Goal: Information Seeking & Learning: Learn about a topic

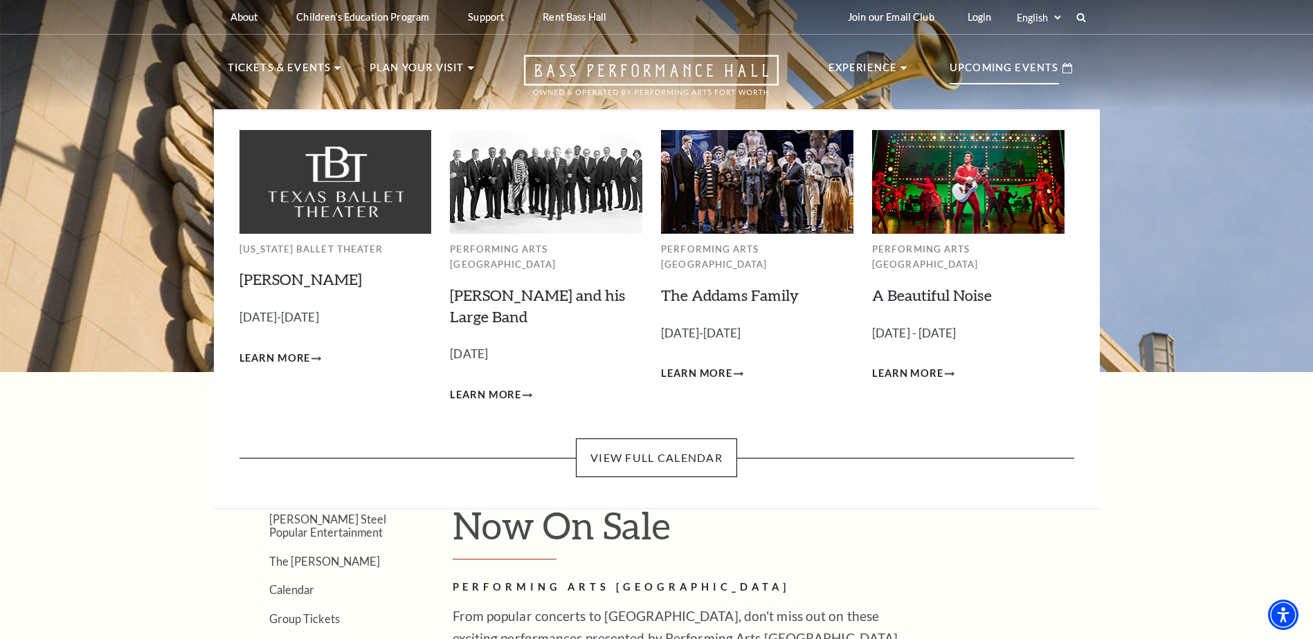
click at [778, 65] on p "Upcoming Events" at bounding box center [1003, 72] width 109 height 25
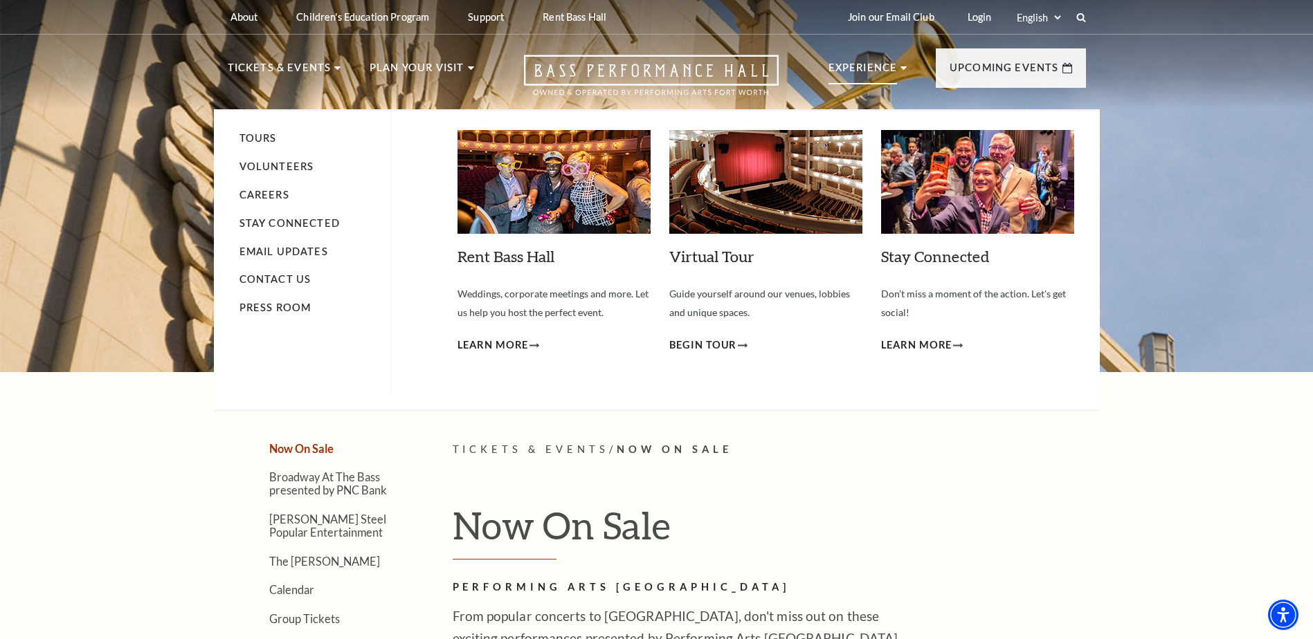
click at [778, 65] on li "Experience Tours Volunteers Careers Stay Connected Email Updates Contact Us Pre…" at bounding box center [867, 83] width 79 height 46
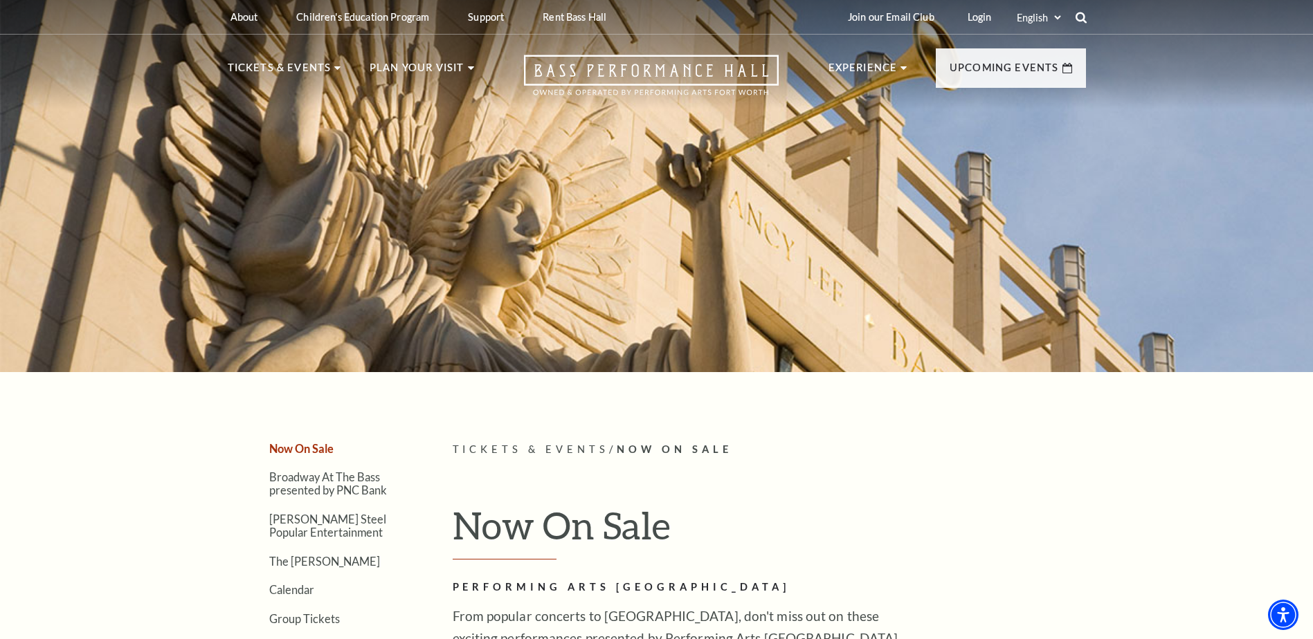
click at [778, 14] on use at bounding box center [1080, 17] width 11 height 11
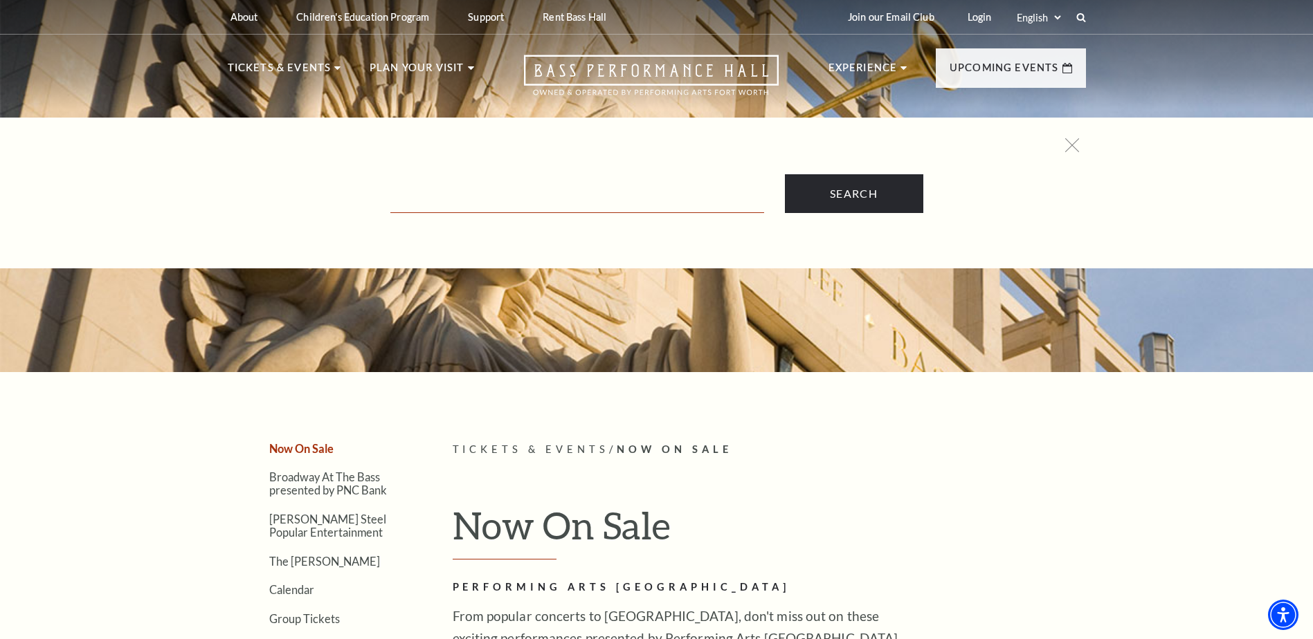
click at [530, 201] on input "Text field" at bounding box center [577, 199] width 374 height 28
type input "life of [PERSON_NAME]"
click at [778, 174] on input "Search" at bounding box center [854, 193] width 138 height 39
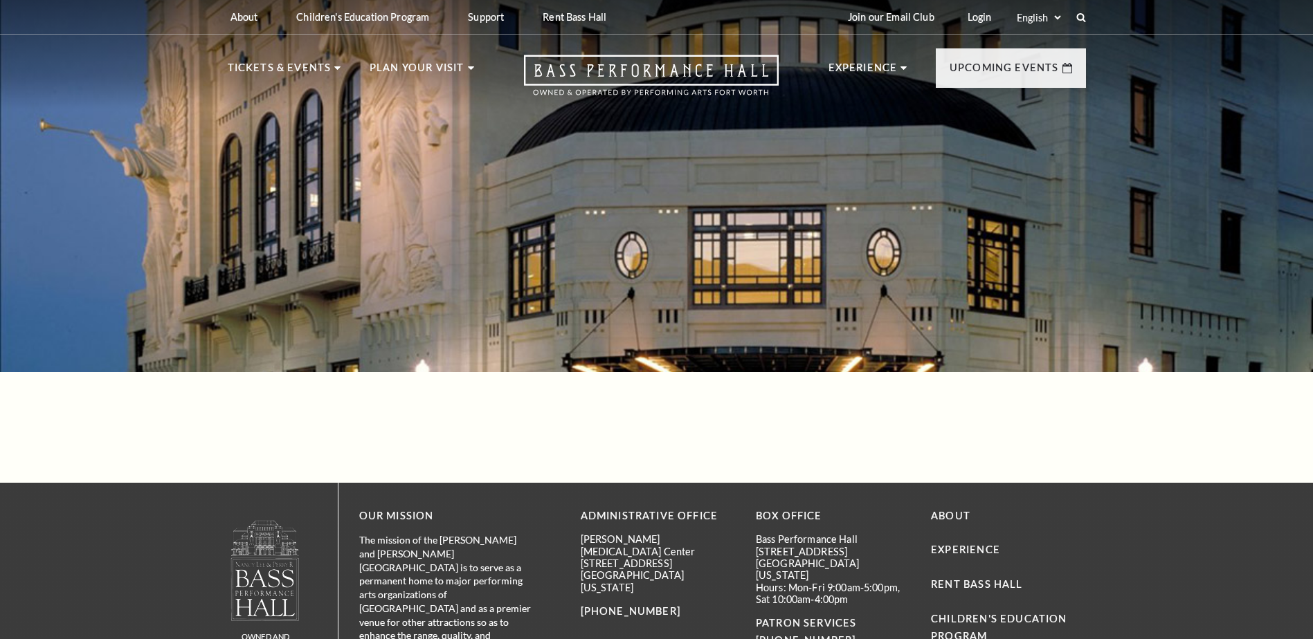
click at [836, 197] on div at bounding box center [656, 182] width 1313 height 380
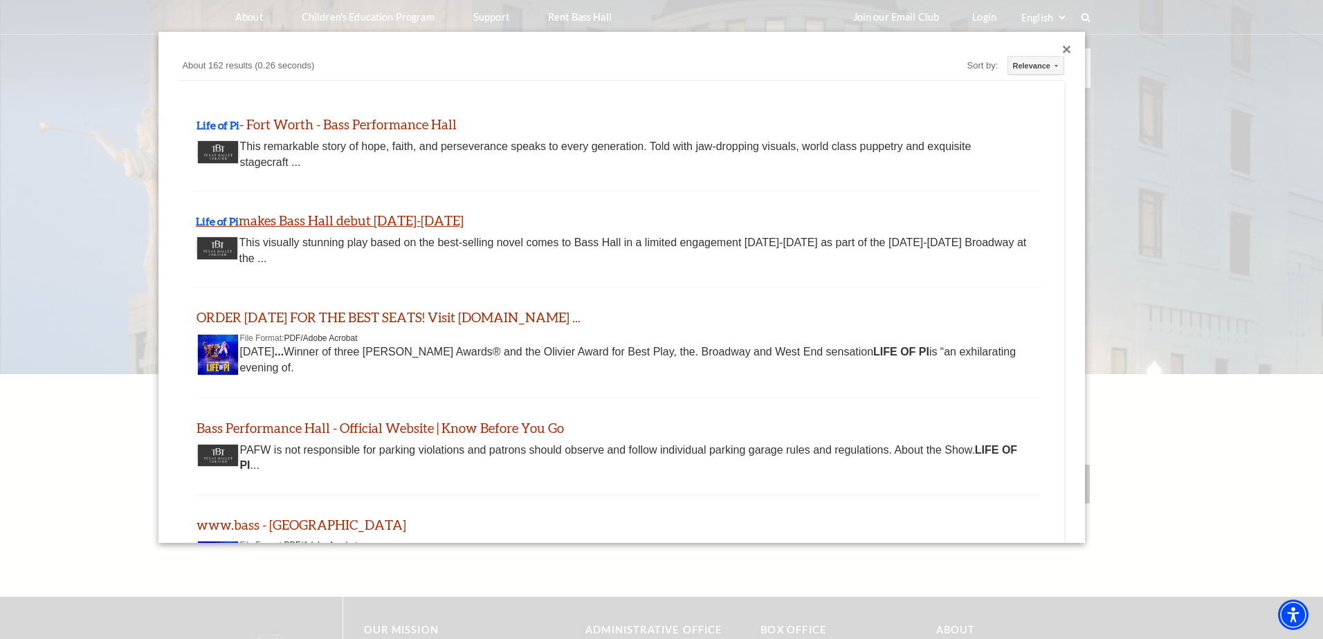
click at [352, 219] on link "Life of Pi makes Bass Hall debut September 23-28, 2025" at bounding box center [330, 220] width 268 height 16
